Goal: Task Accomplishment & Management: Use online tool/utility

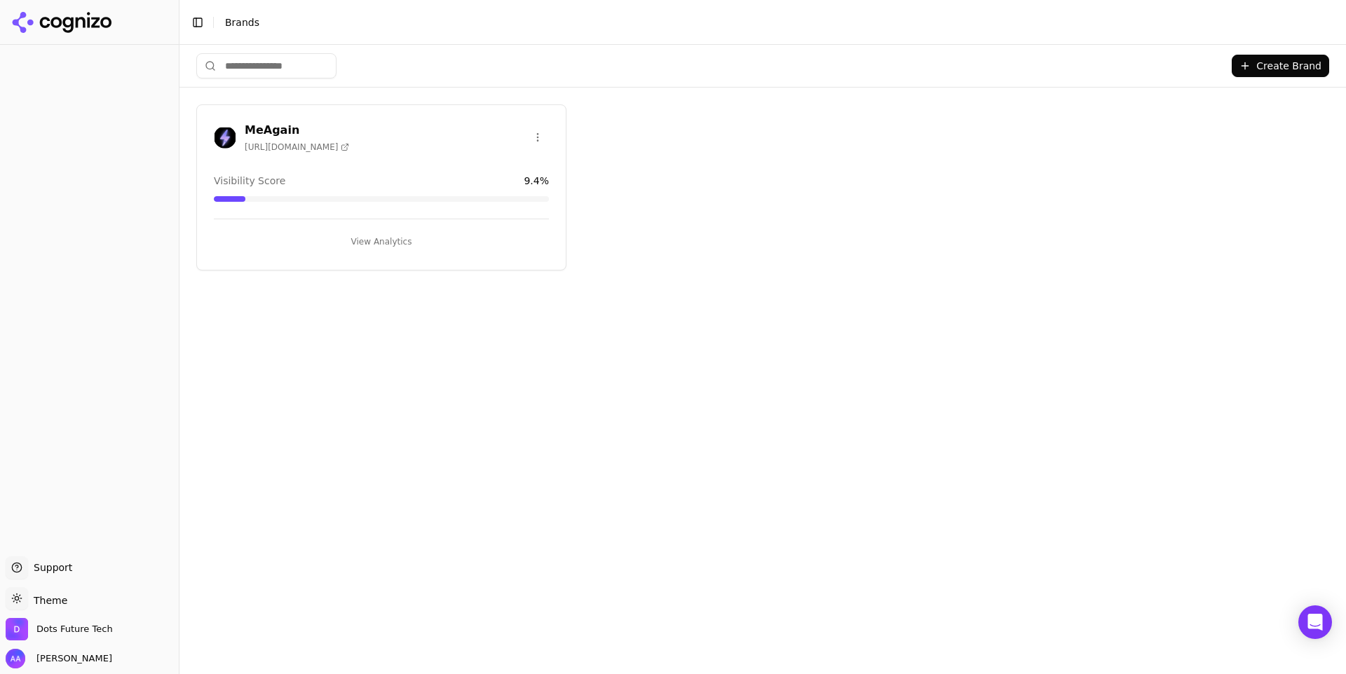
click at [293, 147] on span "[URL][DOMAIN_NAME]" at bounding box center [297, 147] width 104 height 11
click at [285, 132] on h3 "MeAgain" at bounding box center [297, 130] width 104 height 17
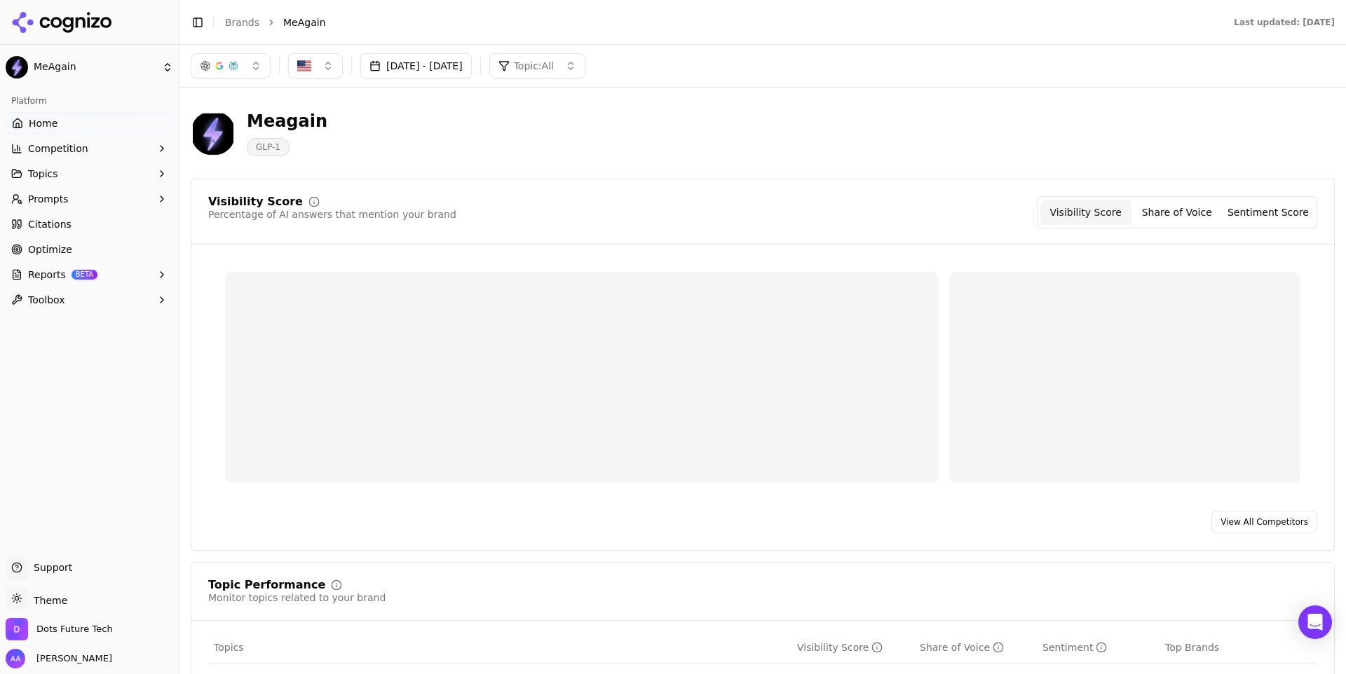
click at [465, 65] on button "[DATE] - [DATE]" at bounding box center [415, 65] width 111 height 25
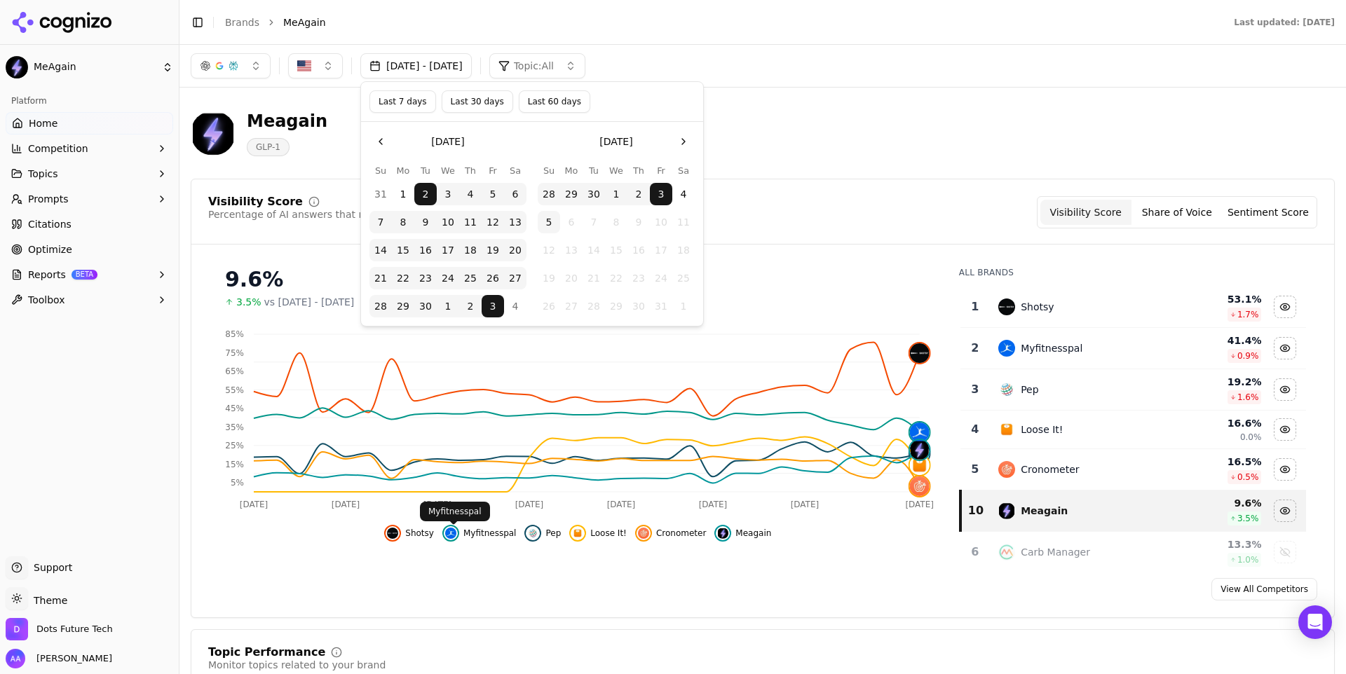
click at [425, 532] on span "Shotsy" at bounding box center [419, 533] width 29 height 11
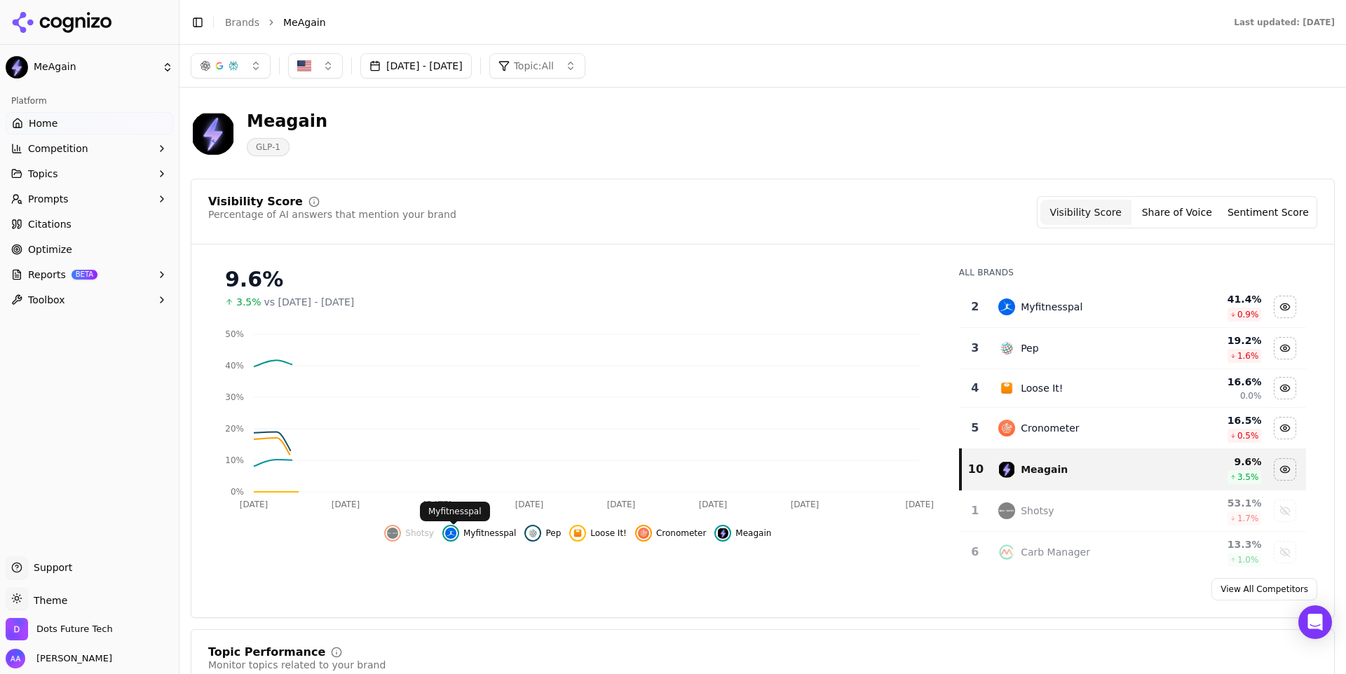
click at [492, 532] on span "Myfitnesspal" at bounding box center [489, 533] width 53 height 11
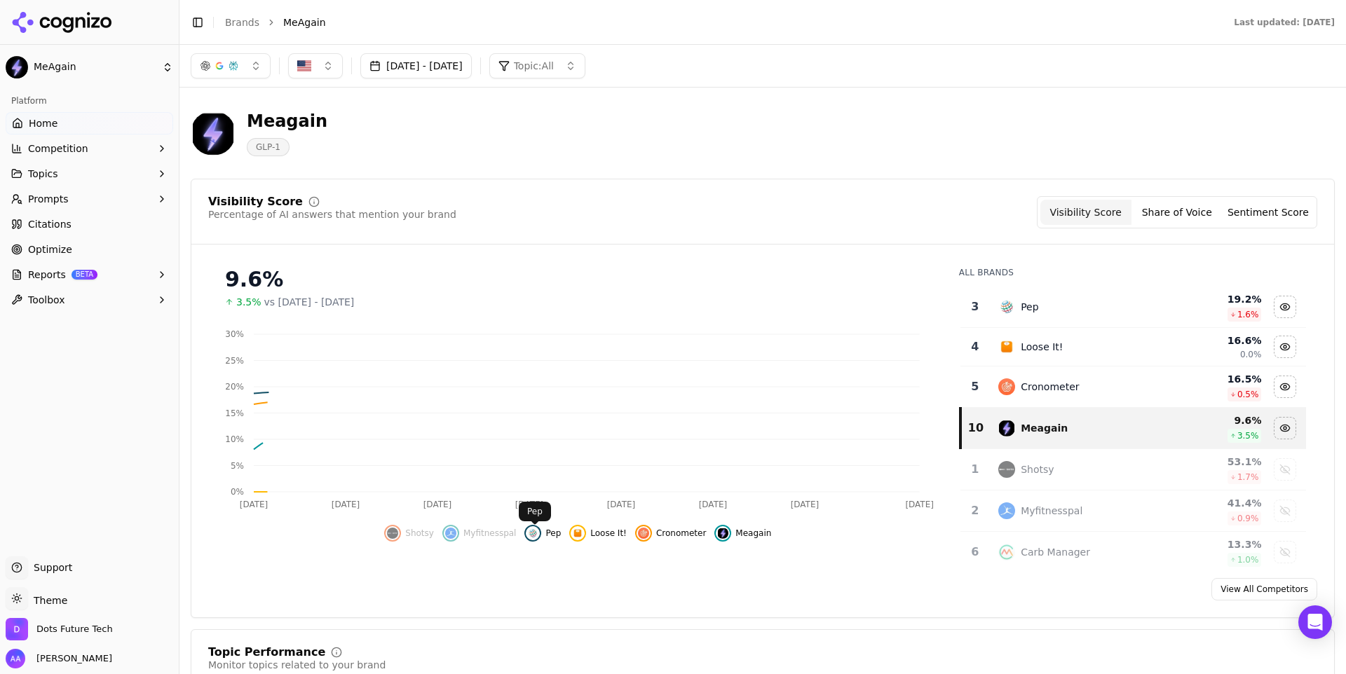
click at [570, 533] on div "Shotsy Myfitnesspal Pep Loose It! Cronometer Meagain" at bounding box center [577, 528] width 739 height 25
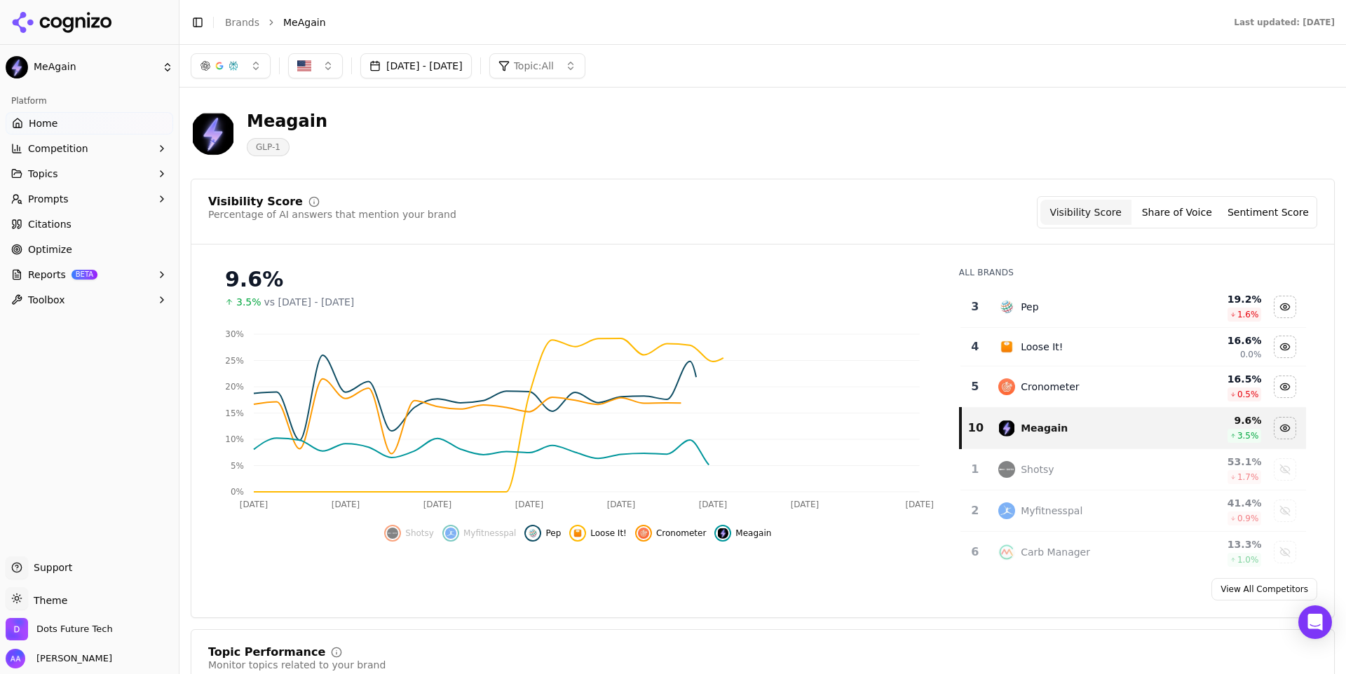
click at [608, 533] on span "Loose It!" at bounding box center [608, 533] width 36 height 11
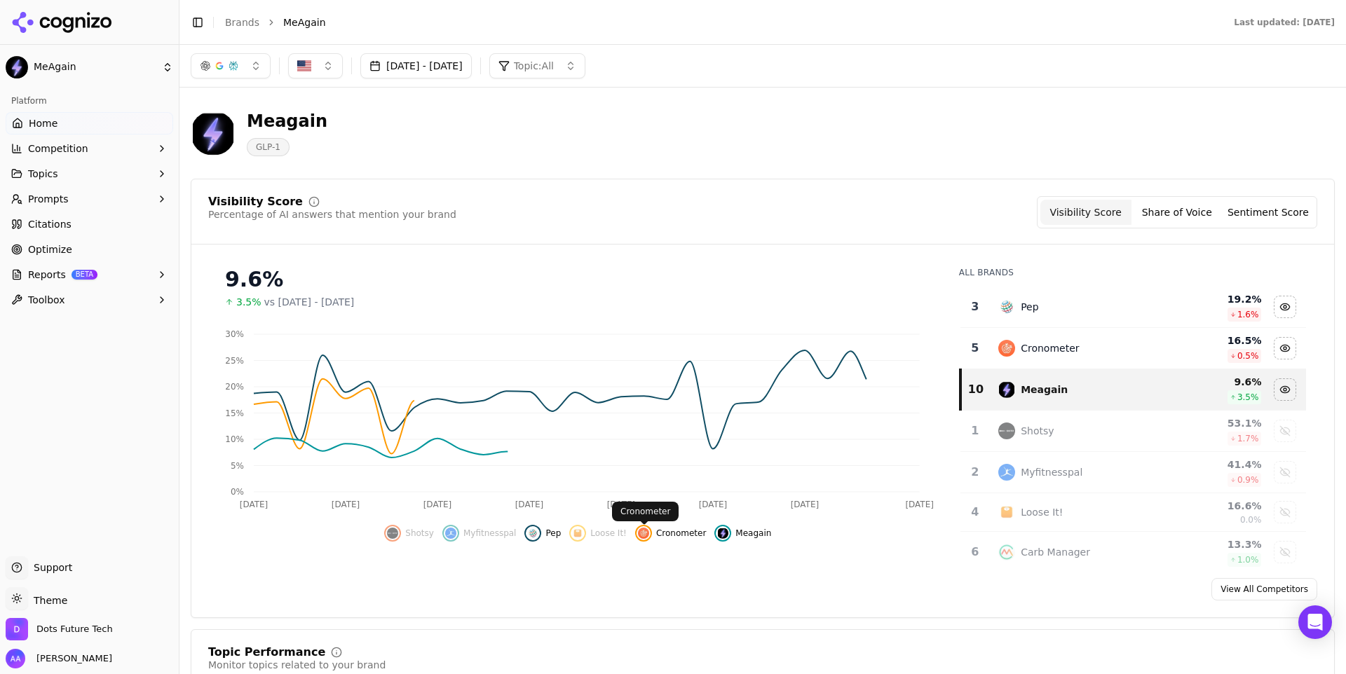
click at [650, 533] on div "Hide cronometer data" at bounding box center [643, 533] width 17 height 17
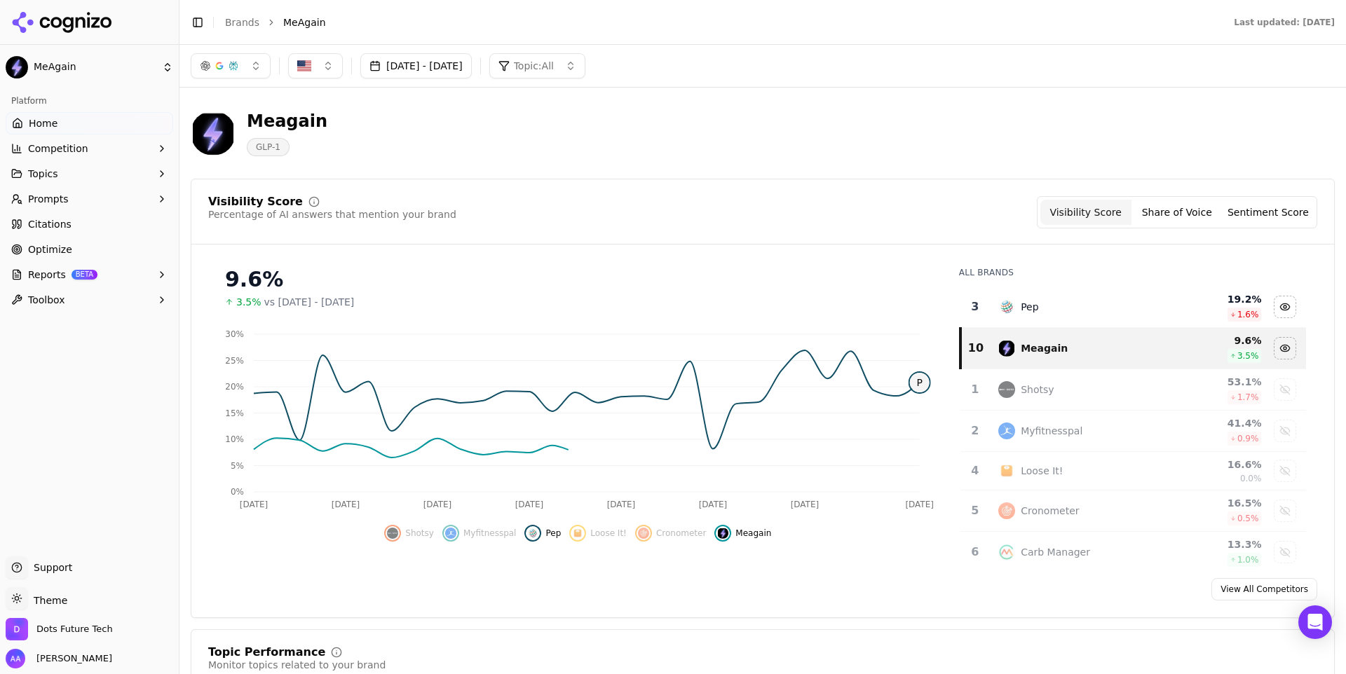
click at [554, 538] on span "Pep" at bounding box center [552, 533] width 15 height 11
